Goal: Find specific page/section: Find specific page/section

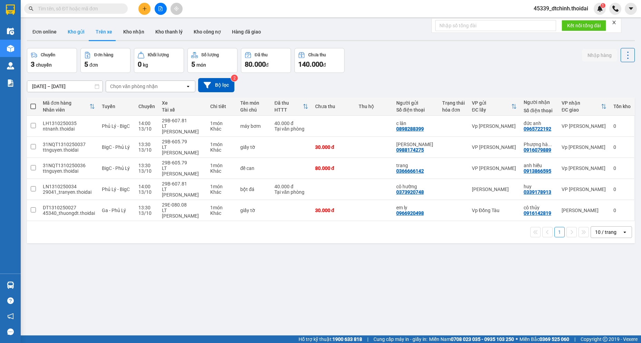
click at [78, 32] on button "Kho gửi" at bounding box center [76, 31] width 28 height 17
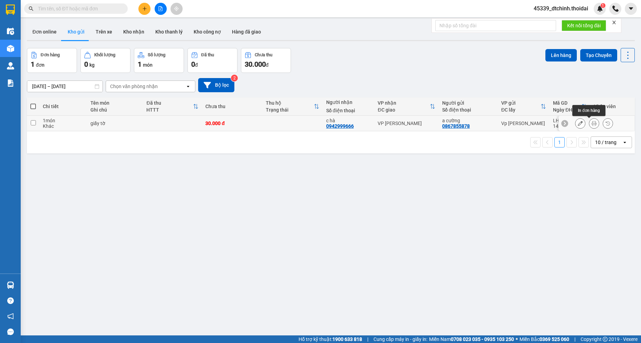
click at [592, 123] on button at bounding box center [594, 123] width 10 height 12
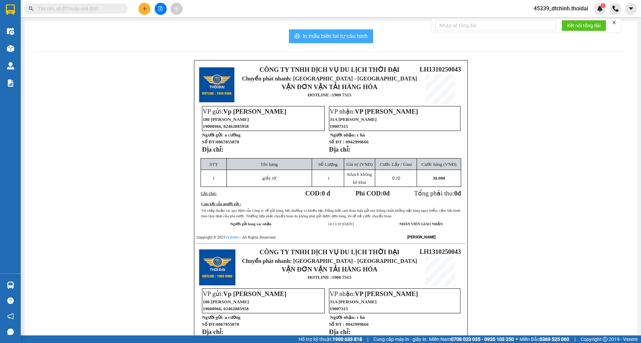
click at [334, 34] on span "In mẫu biên lai tự cấu hình" at bounding box center [335, 36] width 65 height 9
